Goal: Information Seeking & Learning: Learn about a topic

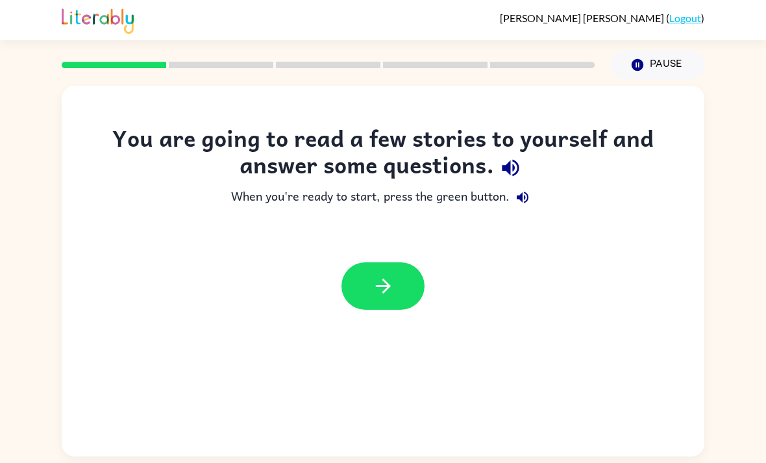
click at [386, 304] on button "button" at bounding box center [382, 285] width 83 height 47
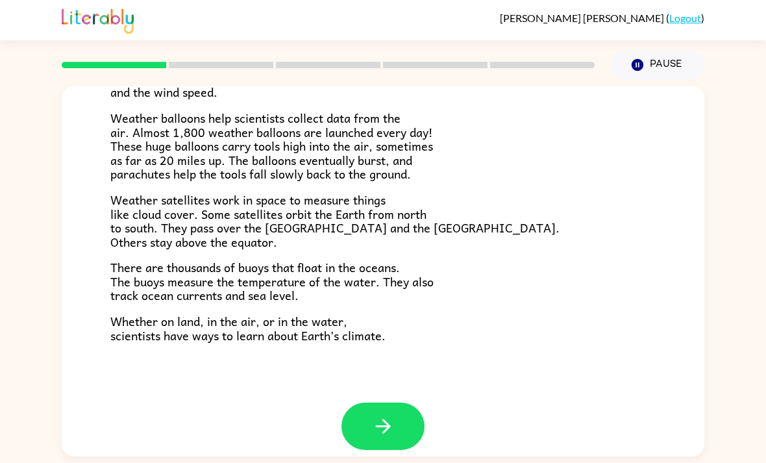
scroll to position [345, 0]
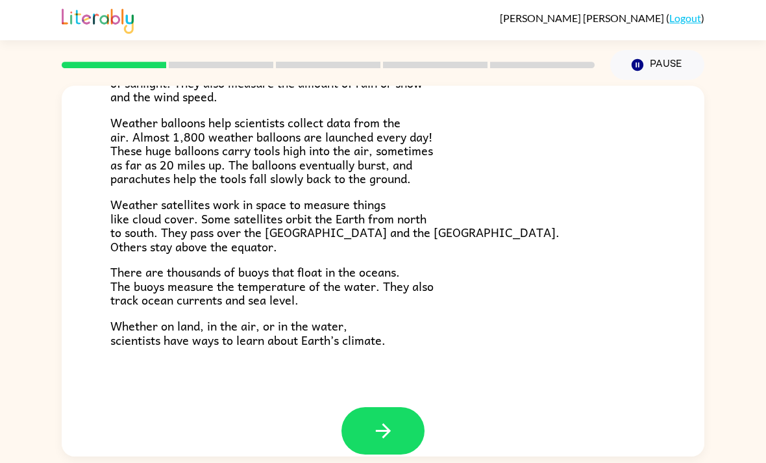
click at [386, 419] on icon "button" at bounding box center [383, 430] width 23 height 23
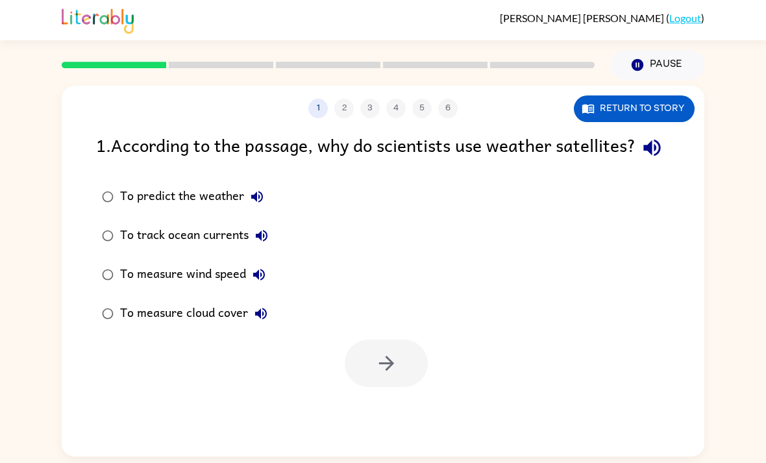
scroll to position [0, 0]
click at [118, 216] on label "To predict the weather" at bounding box center [185, 196] width 192 height 39
click at [390, 375] on icon "button" at bounding box center [386, 363] width 23 height 23
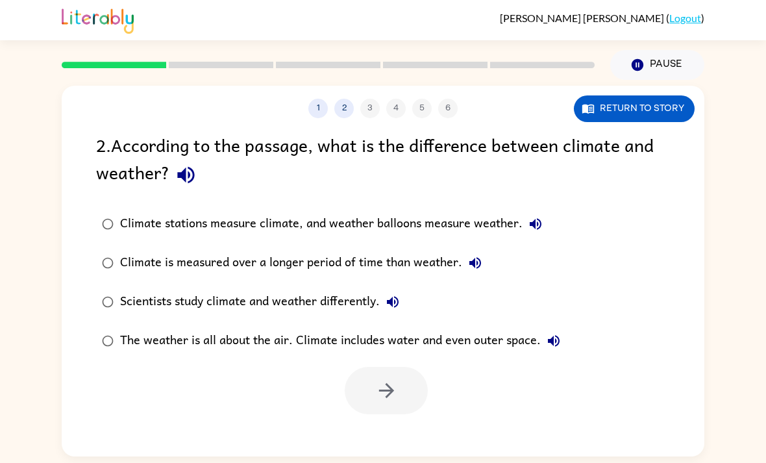
click at [410, 377] on div at bounding box center [386, 390] width 83 height 47
click at [415, 382] on div at bounding box center [386, 390] width 83 height 47
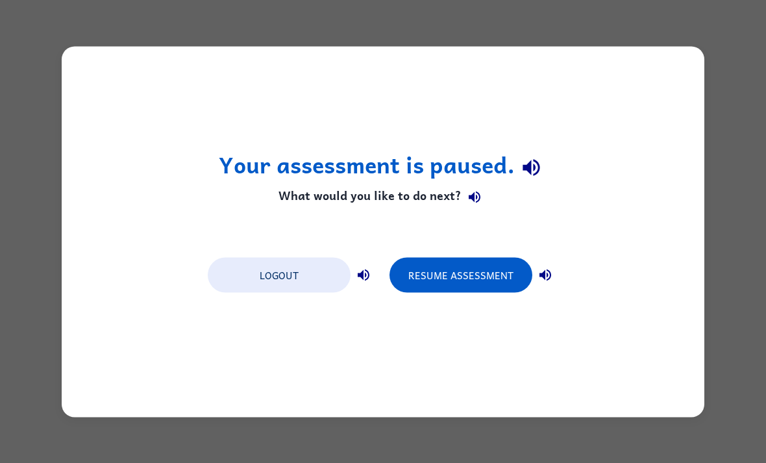
scroll to position [0, 0]
click at [245, 227] on div "Your assessment is paused. What would you like to do next? Logout Resume Assess…" at bounding box center [383, 231] width 643 height 371
click at [510, 242] on div "Your assessment is paused. What would you like to do next? Logout Resume Assess…" at bounding box center [383, 231] width 643 height 371
click at [497, 259] on button "Resume Assessment" at bounding box center [461, 274] width 143 height 35
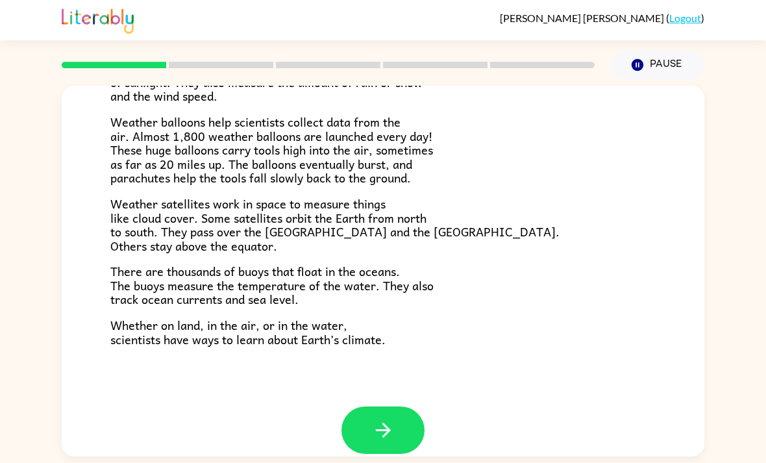
scroll to position [345, 0]
click at [395, 416] on button "button" at bounding box center [382, 430] width 83 height 47
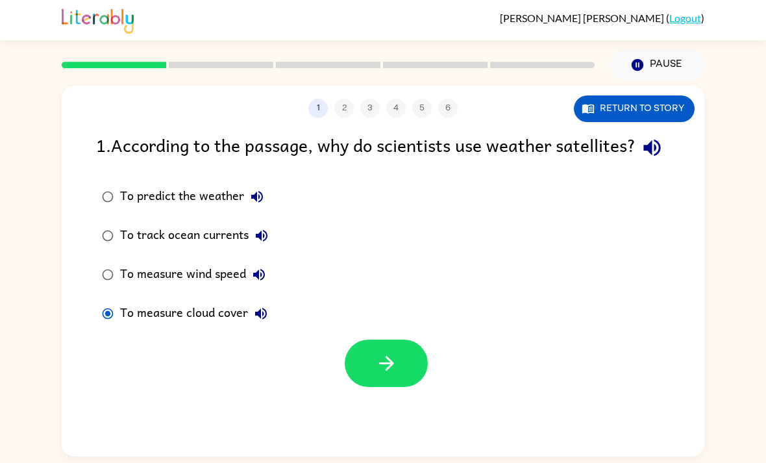
click at [388, 371] on icon "button" at bounding box center [385, 363] width 15 height 15
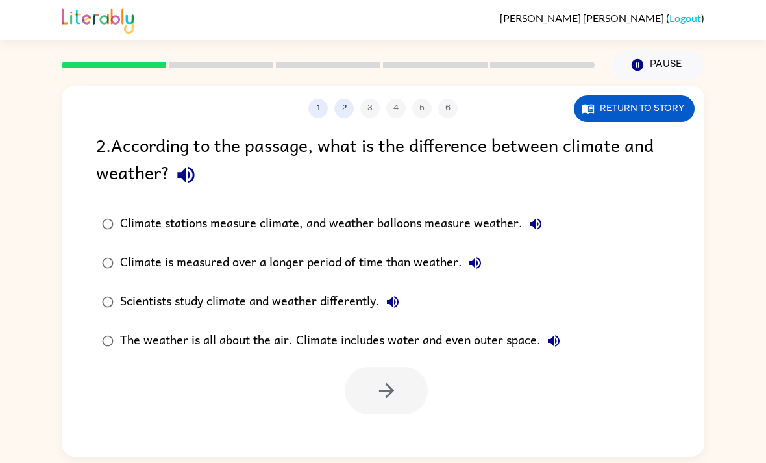
click at [245, 276] on div "Climate is measured over a longer period of time than weather." at bounding box center [304, 263] width 368 height 26
click at [260, 303] on div "Scientists study climate and weather differently." at bounding box center [263, 302] width 286 height 26
click at [379, 374] on button "button" at bounding box center [386, 390] width 83 height 47
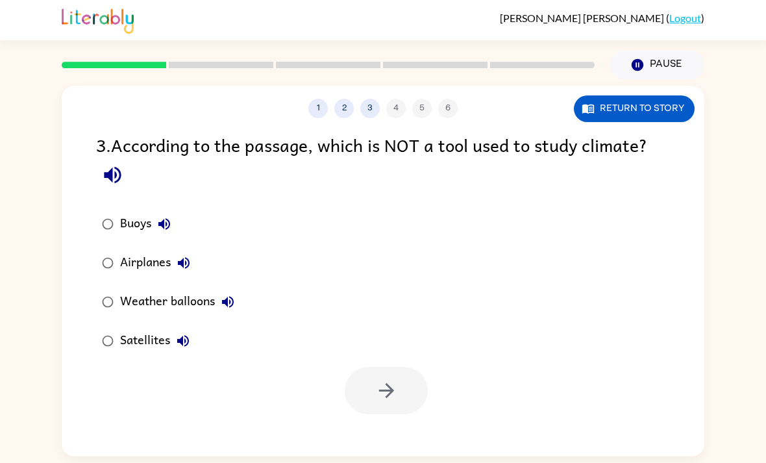
click at [152, 258] on div "Airplanes" at bounding box center [158, 263] width 77 height 26
click at [379, 384] on icon "button" at bounding box center [386, 390] width 23 height 23
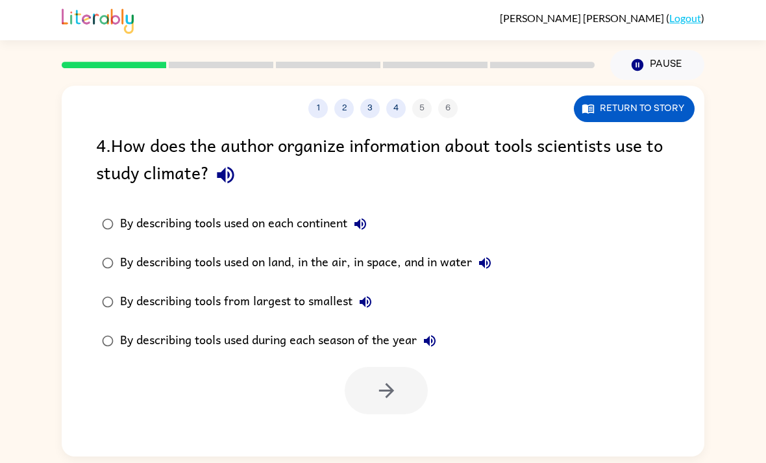
scroll to position [19, 0]
click at [197, 250] on div "By describing tools used on land, in the air, in space, and in water" at bounding box center [309, 263] width 378 height 26
click at [380, 384] on button "button" at bounding box center [386, 390] width 83 height 47
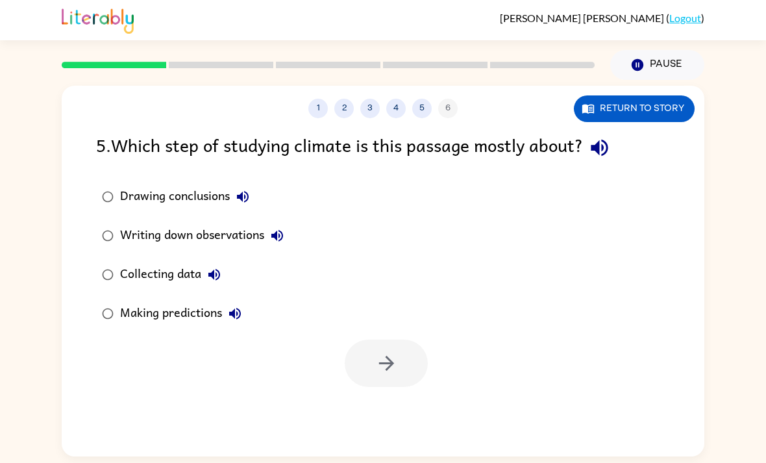
click at [380, 384] on div "1 2 3 4 5 6 Return to story 5 . Which step of studying climate is this passage …" at bounding box center [383, 271] width 643 height 371
click at [153, 301] on div "Making predictions" at bounding box center [184, 314] width 128 height 26
click at [393, 352] on icon "button" at bounding box center [386, 363] width 23 height 23
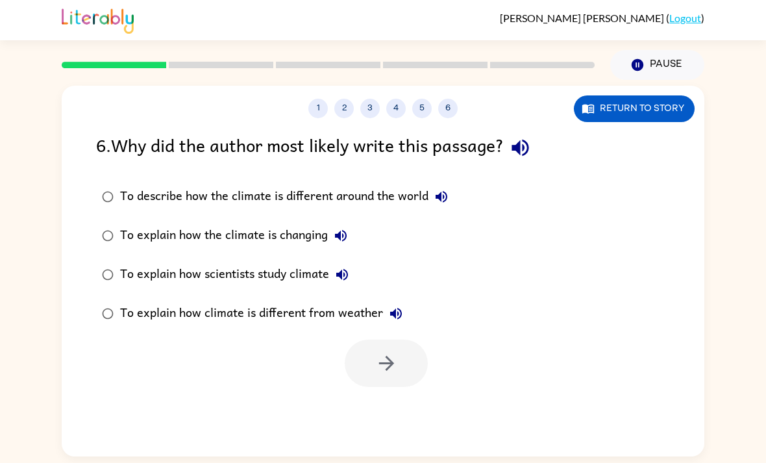
click at [152, 262] on div "To explain how scientists study climate" at bounding box center [237, 275] width 235 height 26
click at [391, 352] on icon "button" at bounding box center [386, 363] width 23 height 23
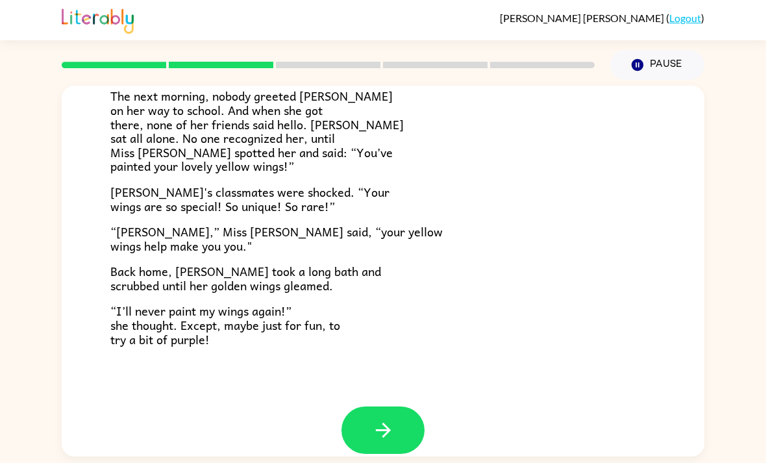
scroll to position [345, 0]
click at [360, 360] on div "[PERSON_NAME] [PERSON_NAME] the ladybug was a special bug. Unlike all her frien…" at bounding box center [383, 73] width 643 height 667
click at [358, 407] on button "button" at bounding box center [382, 430] width 83 height 47
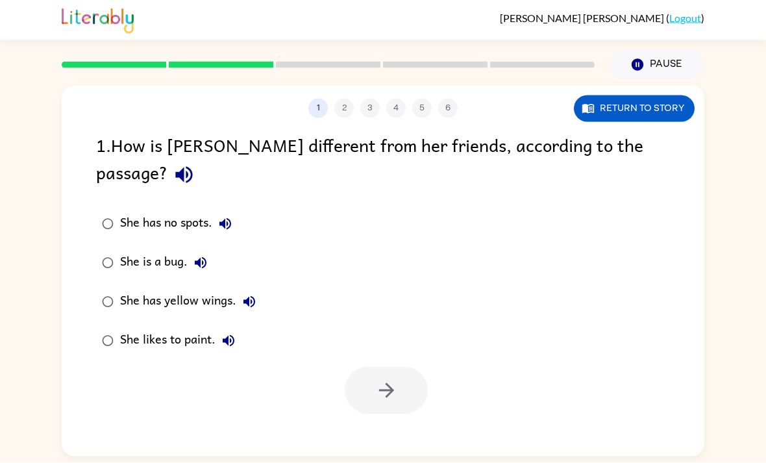
click at [97, 282] on label "She has yellow wings." at bounding box center [179, 301] width 180 height 39
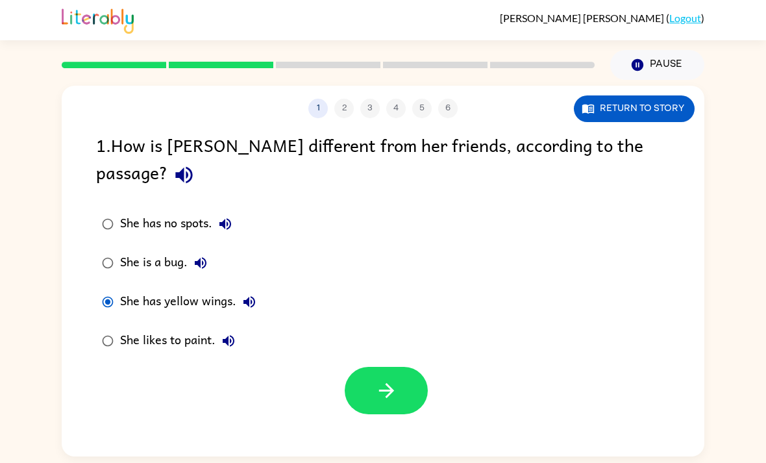
click at [97, 282] on label "She has yellow wings." at bounding box center [179, 301] width 180 height 39
click at [413, 306] on div "She has no spots. She is a bug. She has yellow wings. She likes to paint." at bounding box center [400, 283] width 608 height 156
click at [383, 379] on icon "button" at bounding box center [386, 390] width 23 height 23
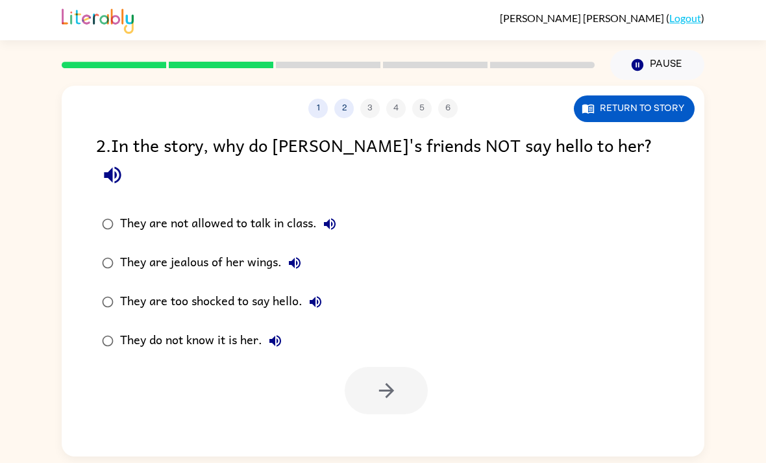
click at [209, 289] on div "They are too shocked to say hello." at bounding box center [224, 302] width 208 height 26
click at [226, 328] on div "They do not know it is her." at bounding box center [204, 341] width 168 height 26
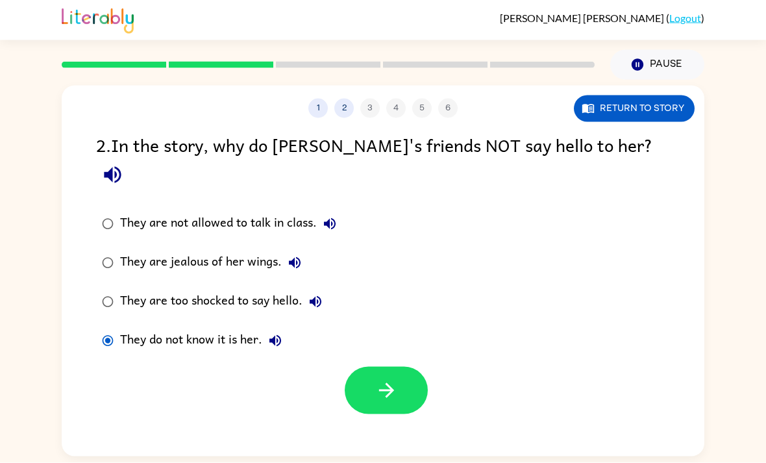
scroll to position [42, 0]
click at [368, 367] on button "button" at bounding box center [386, 390] width 83 height 47
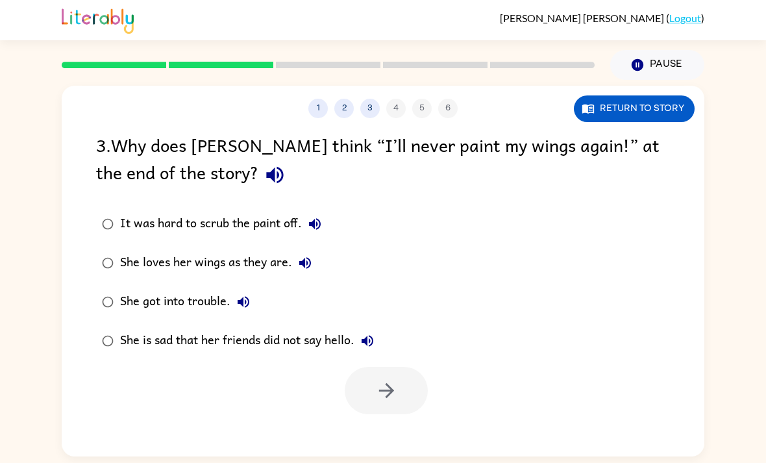
click at [197, 243] on label "She loves her wings as they are." at bounding box center [238, 262] width 298 height 39
click at [180, 205] on label "It was hard to scrub the paint off." at bounding box center [238, 224] width 298 height 39
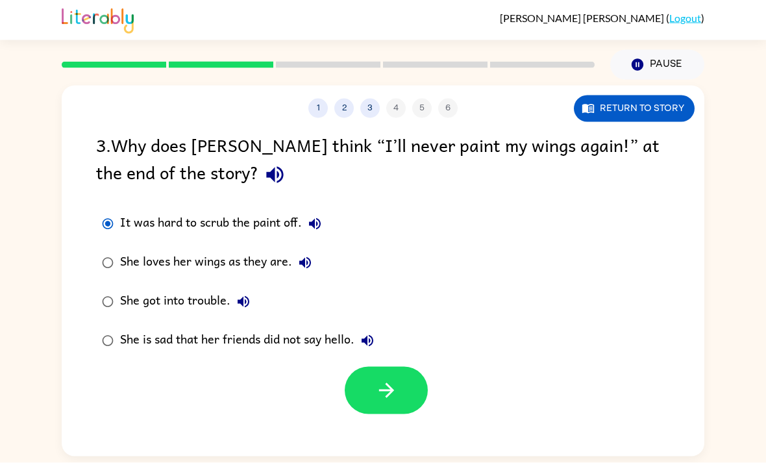
scroll to position [0, 0]
click at [390, 429] on div "1 2 3 4 5 6 Return to story 3 . Why does [PERSON_NAME] think “I’ll never paint …" at bounding box center [383, 271] width 643 height 371
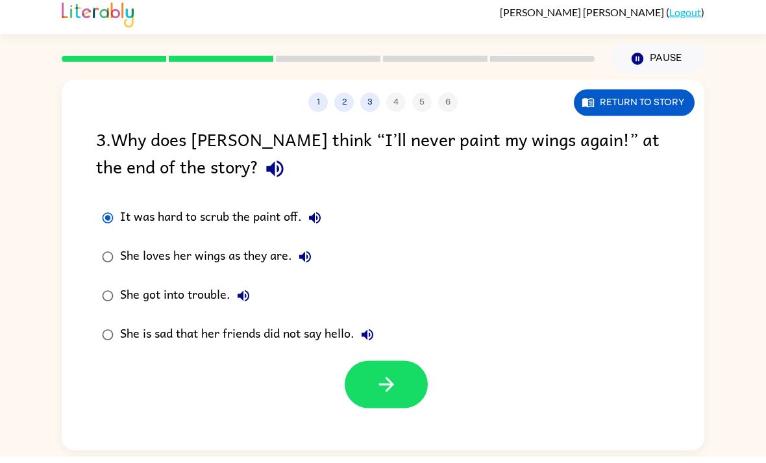
scroll to position [42, 0]
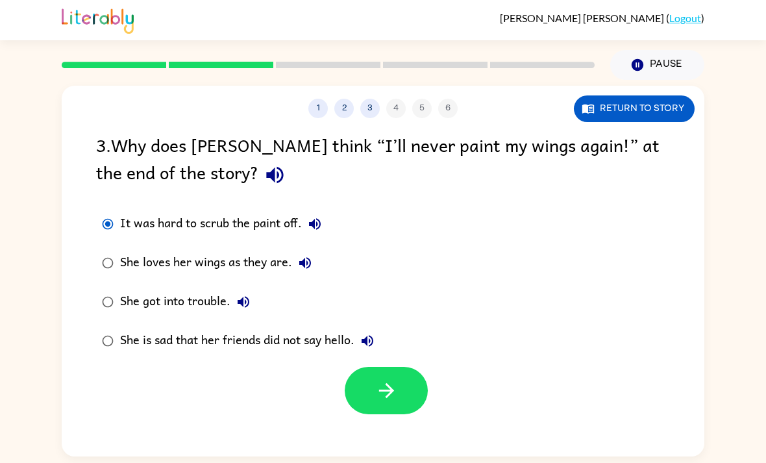
click at [393, 367] on button "button" at bounding box center [386, 390] width 83 height 47
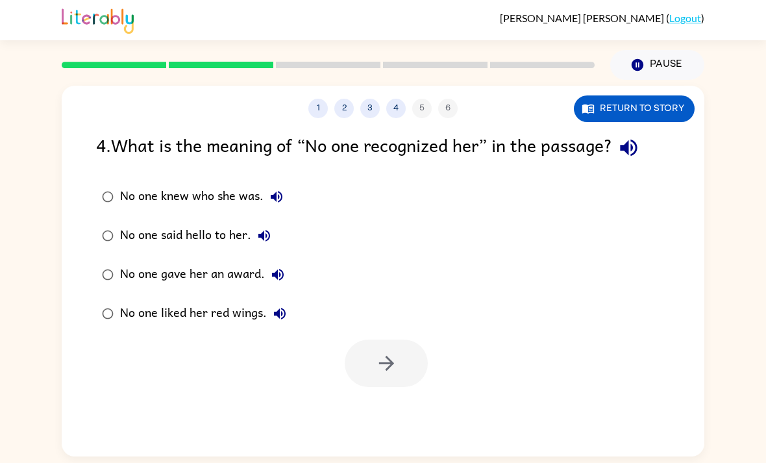
click at [162, 184] on div "No one knew who she was." at bounding box center [204, 197] width 169 height 26
click at [384, 340] on button "button" at bounding box center [386, 363] width 83 height 47
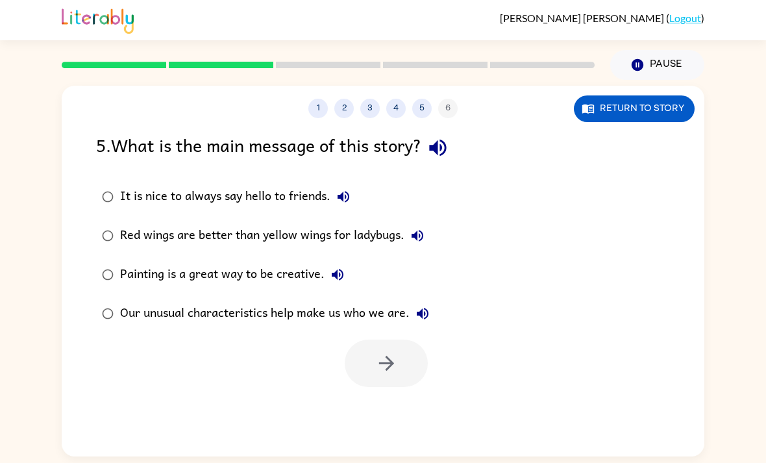
click at [200, 301] on div "Our unusual characteristics help make us who we are." at bounding box center [278, 314] width 316 height 26
click at [397, 352] on icon "button" at bounding box center [386, 363] width 23 height 23
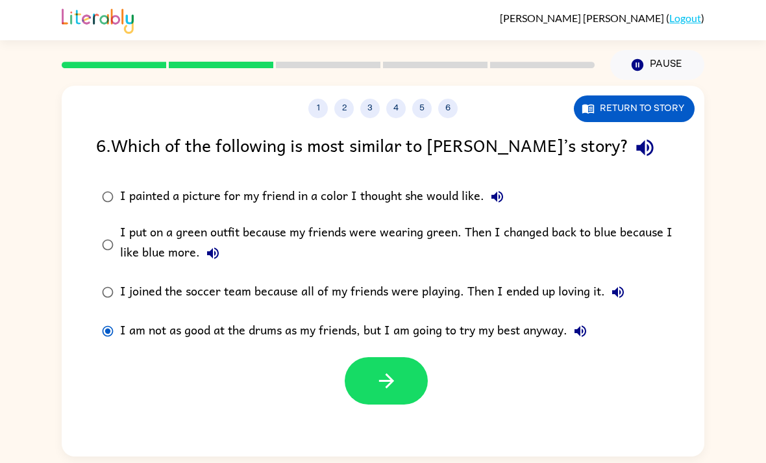
click at [403, 357] on button "button" at bounding box center [386, 380] width 83 height 47
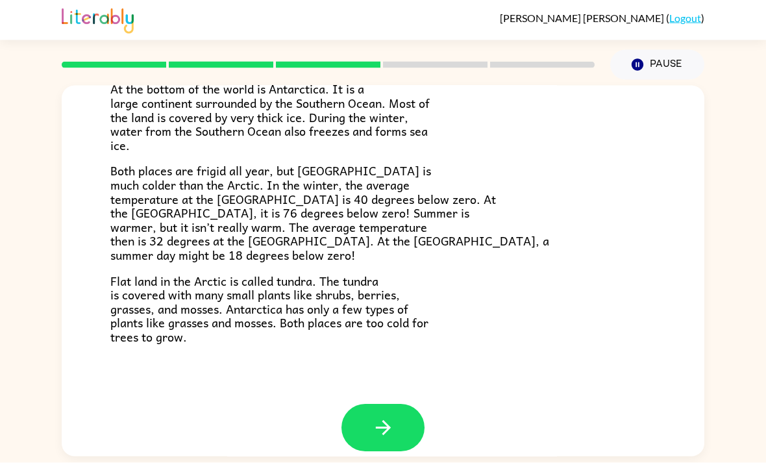
scroll to position [258, 0]
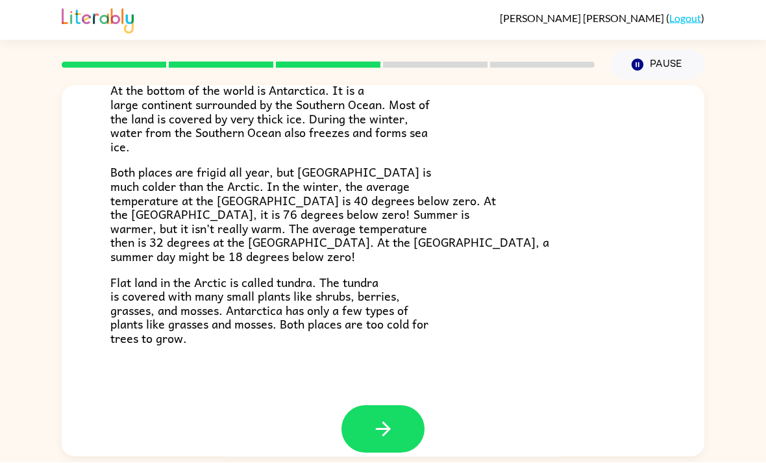
click at [360, 408] on button "button" at bounding box center [382, 429] width 83 height 47
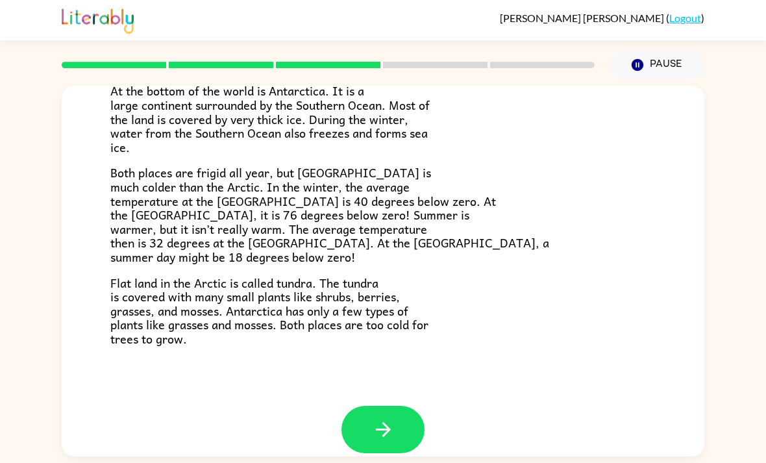
scroll to position [0, 0]
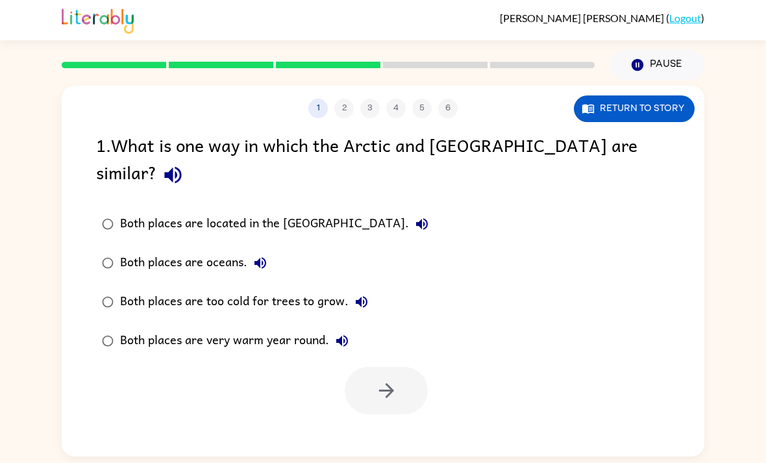
click at [290, 289] on div "Both places are too cold for trees to grow." at bounding box center [247, 302] width 254 height 26
click at [362, 367] on button "button" at bounding box center [386, 390] width 83 height 47
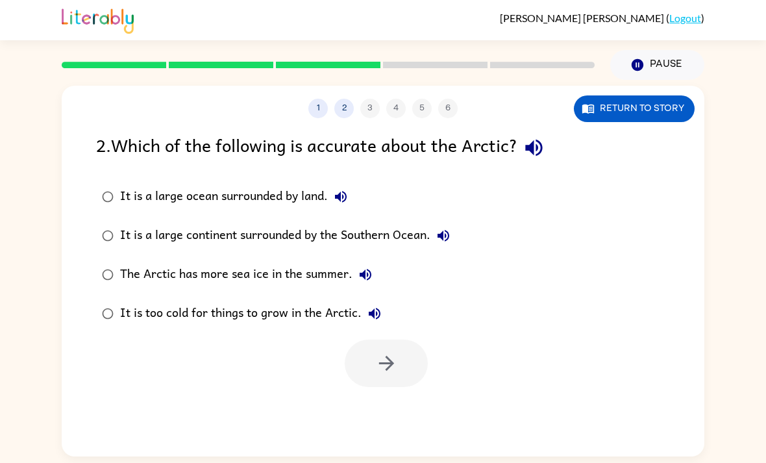
click at [528, 136] on icon "button" at bounding box center [534, 147] width 23 height 23
click at [413, 207] on label "It is a large ocean surrounded by land." at bounding box center [276, 196] width 374 height 39
click at [394, 360] on icon "button" at bounding box center [386, 363] width 23 height 23
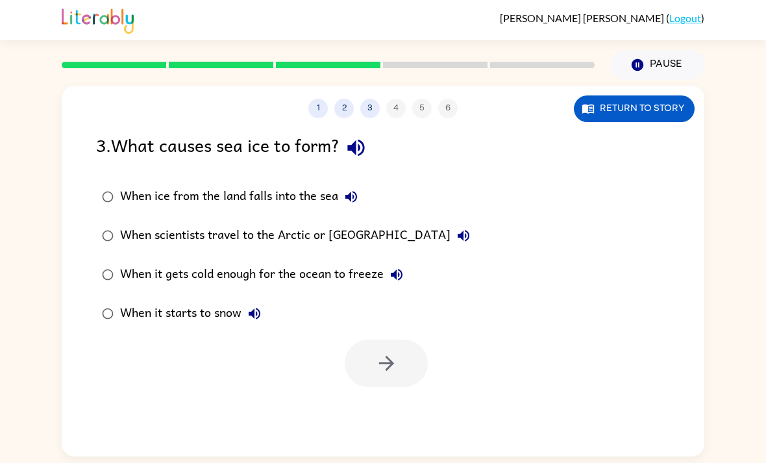
click at [360, 131] on button "button" at bounding box center [356, 147] width 33 height 33
click at [315, 262] on div "When it gets cold enough for the ocean to freeze" at bounding box center [265, 275] width 290 height 26
click at [369, 353] on button "button" at bounding box center [386, 363] width 83 height 47
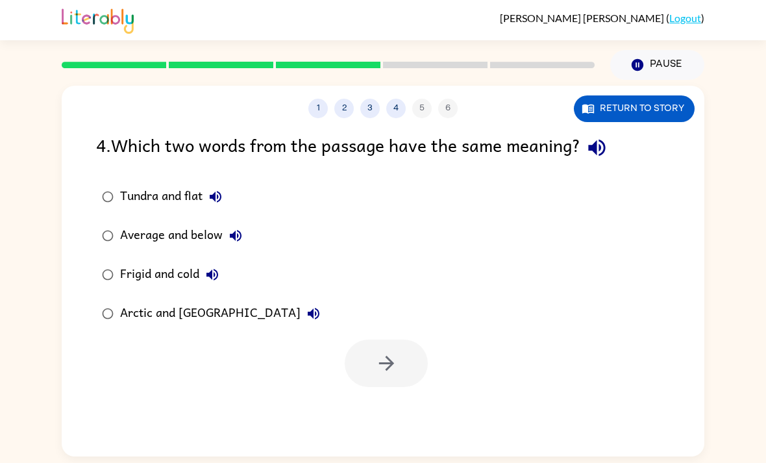
click at [167, 267] on div "Frigid and cold" at bounding box center [172, 275] width 105 height 26
click at [384, 345] on button "button" at bounding box center [386, 363] width 83 height 47
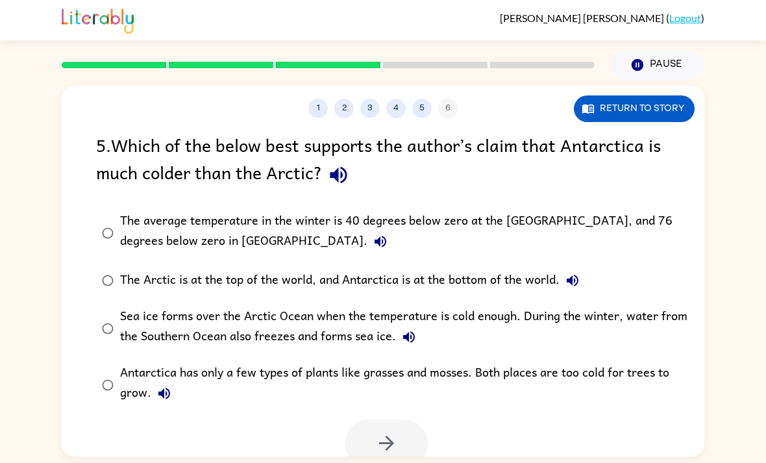
click at [327, 165] on icon "button" at bounding box center [338, 175] width 23 height 23
click at [566, 217] on div "The average temperature in the winter is 40 degrees below zero at the [GEOGRAPH…" at bounding box center [403, 232] width 567 height 43
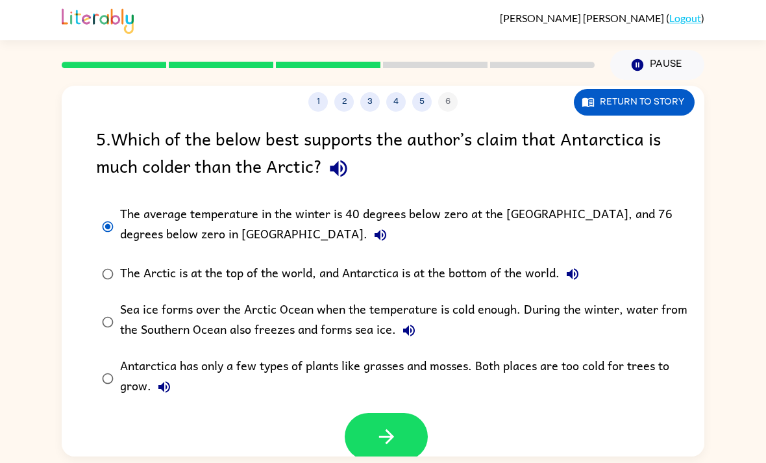
scroll to position [5, 0]
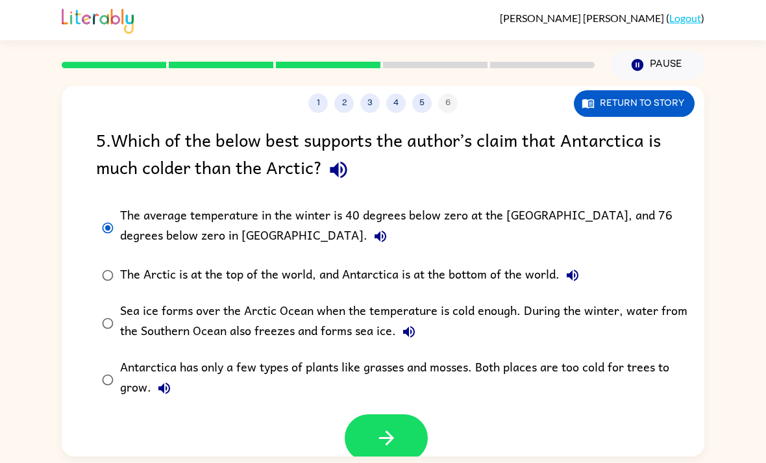
click at [414, 424] on button "button" at bounding box center [386, 437] width 83 height 47
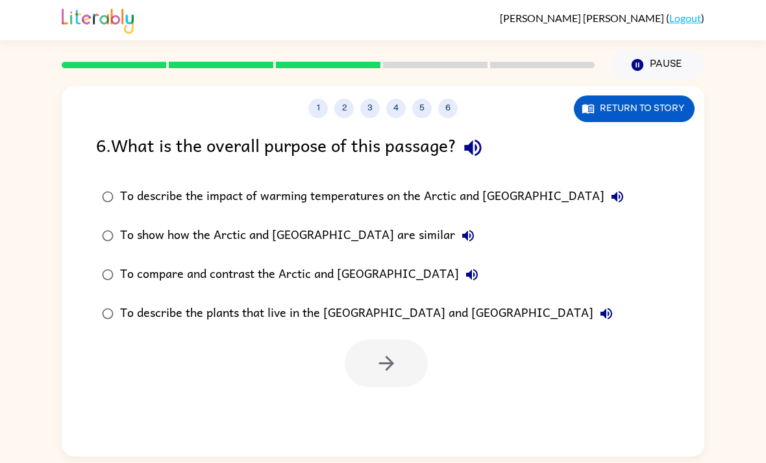
click at [466, 139] on icon "button" at bounding box center [473, 147] width 23 height 23
click at [309, 271] on div "To compare and contrast the Arctic and [GEOGRAPHIC_DATA]" at bounding box center [302, 275] width 365 height 26
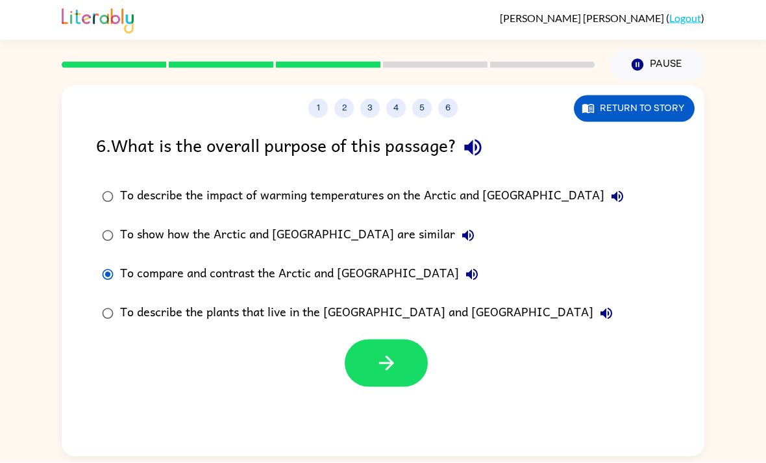
scroll to position [42, 0]
click at [356, 340] on button "button" at bounding box center [386, 363] width 83 height 47
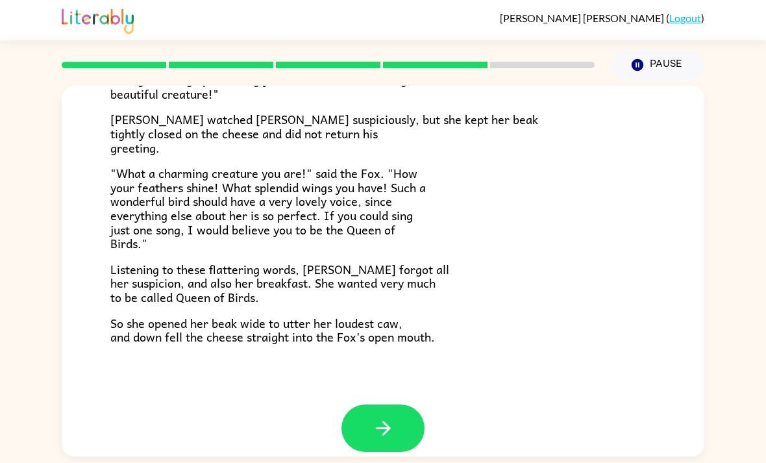
scroll to position [240, 0]
click at [396, 405] on button "button" at bounding box center [382, 428] width 83 height 47
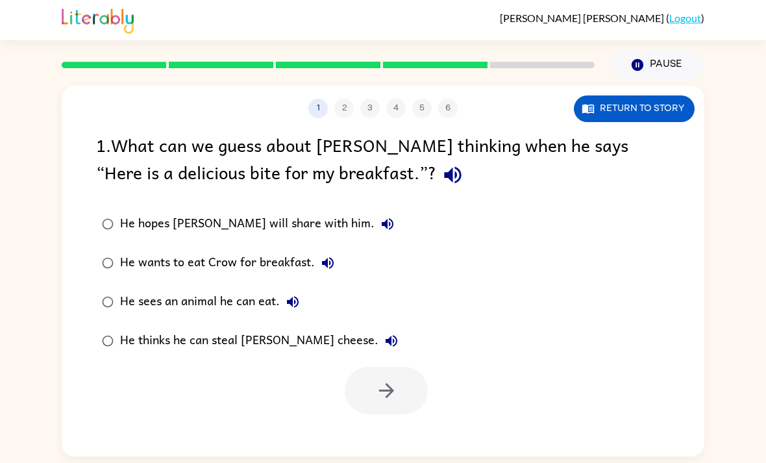
scroll to position [0, 0]
click at [436, 158] on button "button" at bounding box center [452, 174] width 33 height 33
click at [255, 328] on div "He thinks he can steal [PERSON_NAME] cheese." at bounding box center [262, 341] width 284 height 26
click at [367, 367] on button "button" at bounding box center [386, 390] width 83 height 47
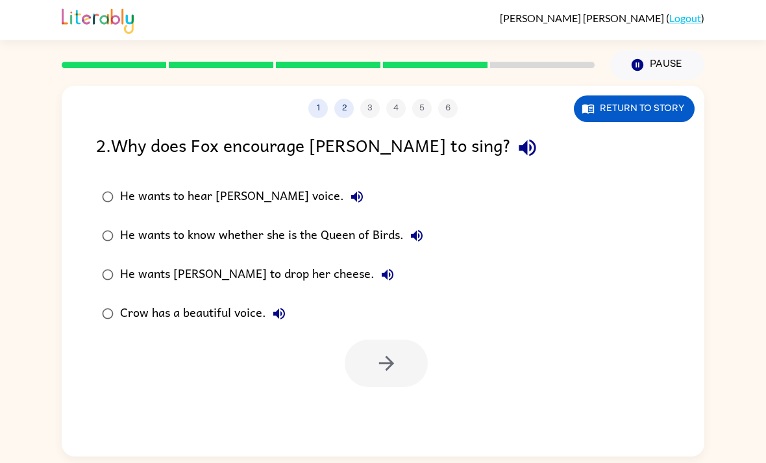
click at [516, 136] on icon "button" at bounding box center [527, 147] width 23 height 23
click at [247, 262] on div "He wants [PERSON_NAME] to drop her cheese." at bounding box center [260, 275] width 280 height 26
click at [394, 352] on icon "button" at bounding box center [386, 363] width 23 height 23
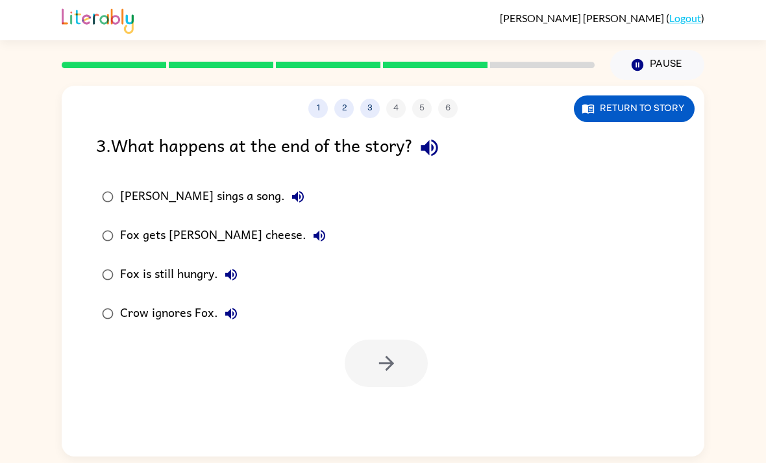
click at [429, 136] on icon "button" at bounding box center [429, 147] width 23 height 23
click at [212, 223] on div "Fox gets [PERSON_NAME] cheese." at bounding box center [226, 236] width 212 height 26
click at [338, 333] on div at bounding box center [383, 360] width 643 height 54
click at [394, 352] on icon "button" at bounding box center [386, 363] width 23 height 23
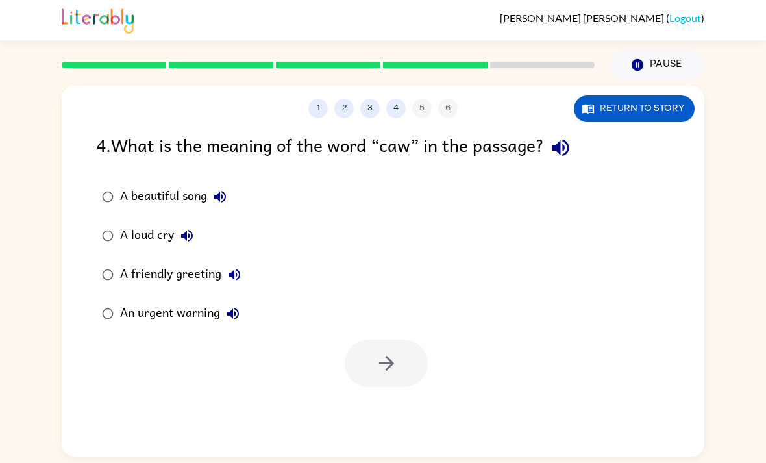
click at [152, 223] on div "A loud cry" at bounding box center [160, 236] width 80 height 26
click at [367, 340] on button "button" at bounding box center [386, 363] width 83 height 47
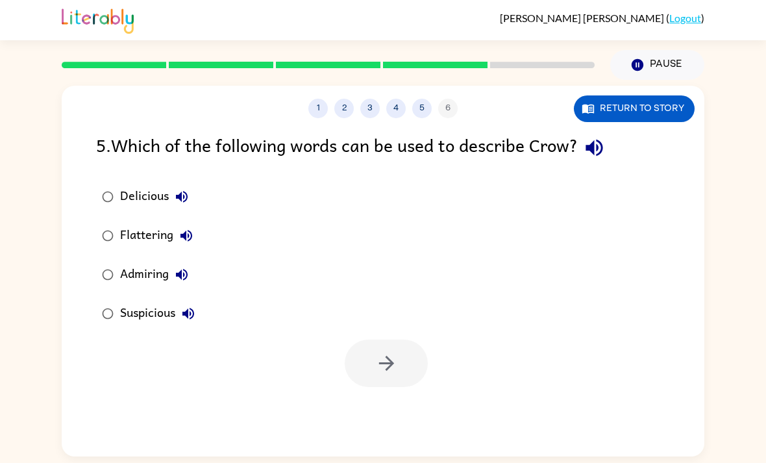
click at [580, 131] on div "5 . Which of the following words can be used to describe Crow?" at bounding box center [383, 147] width 574 height 33
click at [589, 136] on icon "button" at bounding box center [594, 147] width 23 height 23
click at [158, 223] on div "Flattering" at bounding box center [159, 236] width 79 height 26
click at [378, 352] on icon "button" at bounding box center [386, 363] width 23 height 23
